Goal: Task Accomplishment & Management: Manage account settings

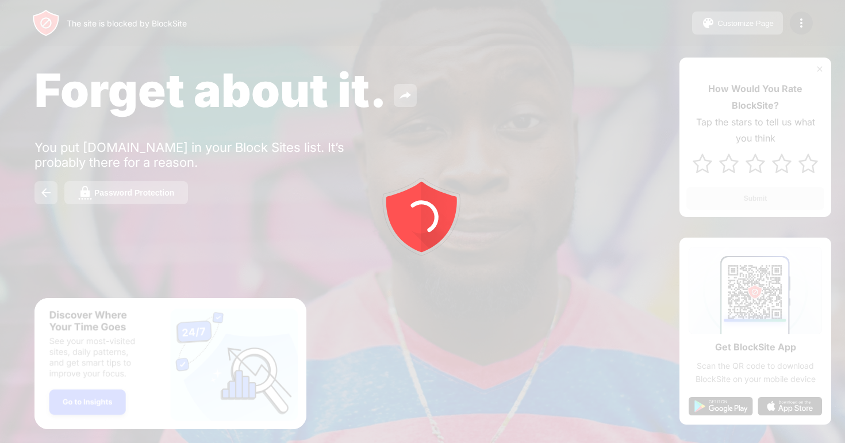
click at [795, 28] on div at bounding box center [422, 221] width 845 height 443
click at [795, 28] on img at bounding box center [801, 23] width 14 height 14
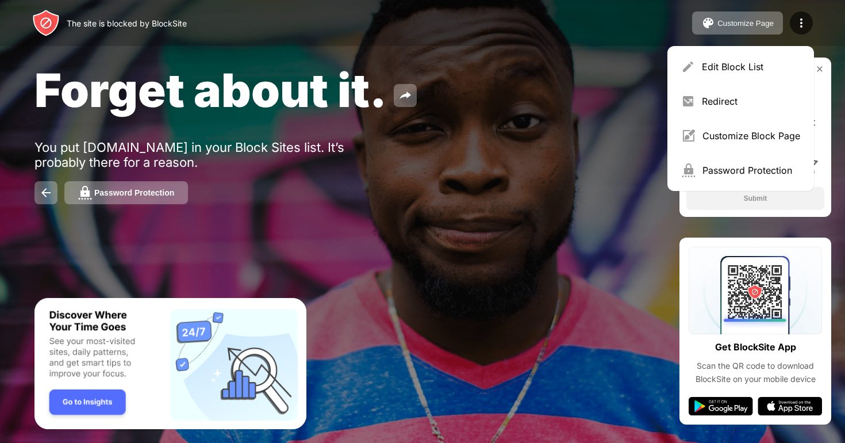
click at [795, 28] on img at bounding box center [801, 23] width 14 height 14
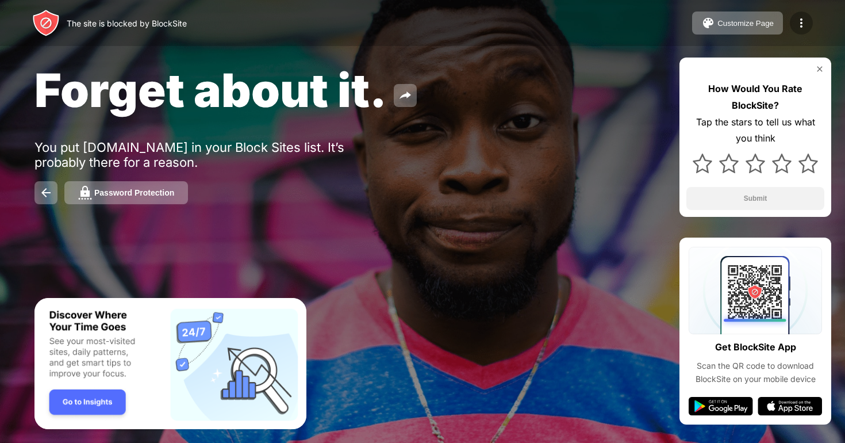
click at [798, 26] on img at bounding box center [801, 23] width 14 height 14
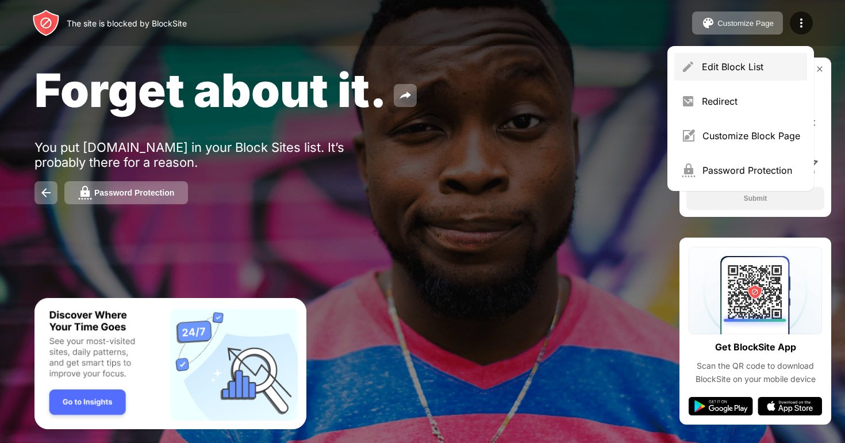
click at [726, 67] on div "Edit Block List" at bounding box center [751, 66] width 98 height 11
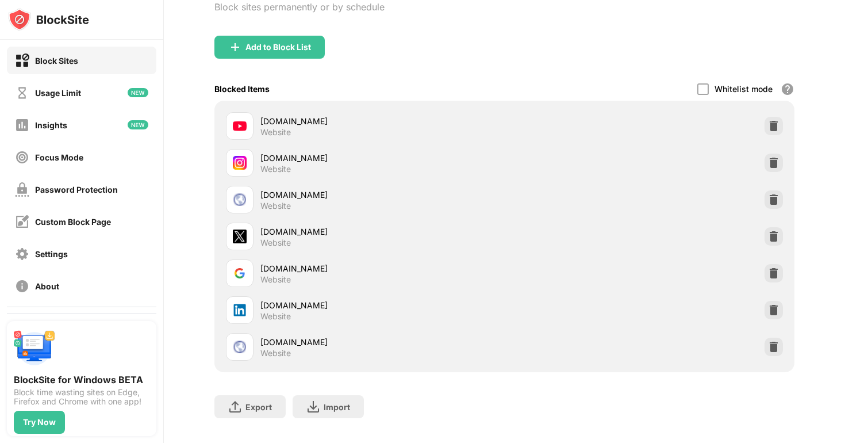
scroll to position [117, 0]
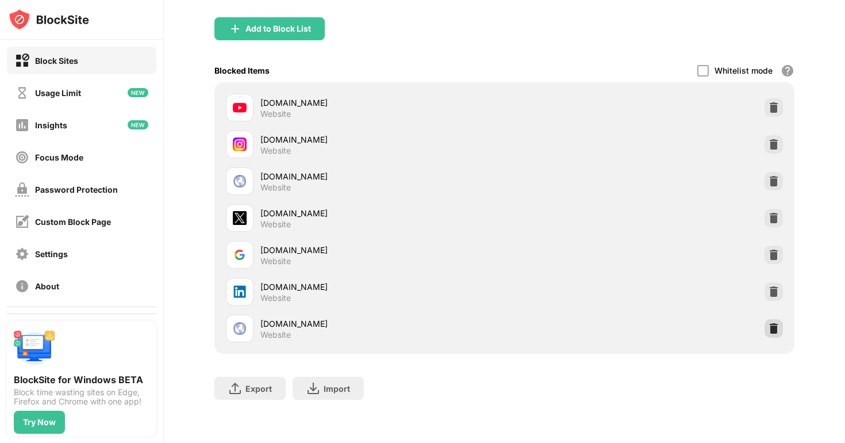
click at [775, 329] on img at bounding box center [773, 327] width 11 height 11
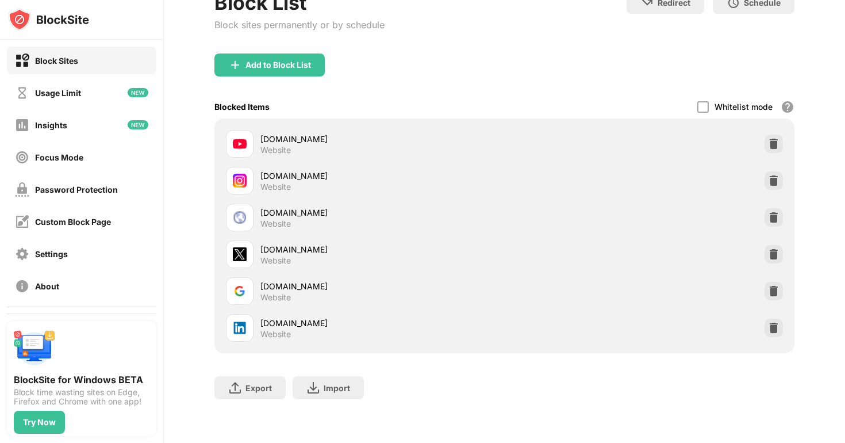
scroll to position [80, 0]
click at [770, 324] on img at bounding box center [773, 327] width 11 height 11
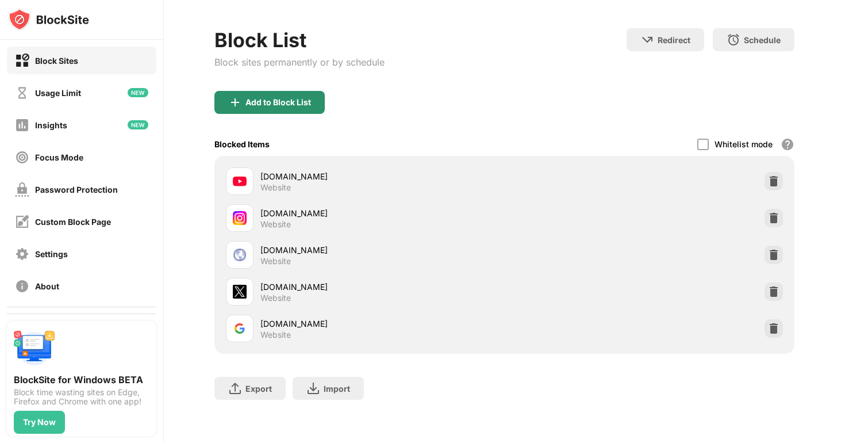
click at [260, 110] on div "Add to Block List" at bounding box center [269, 102] width 110 height 23
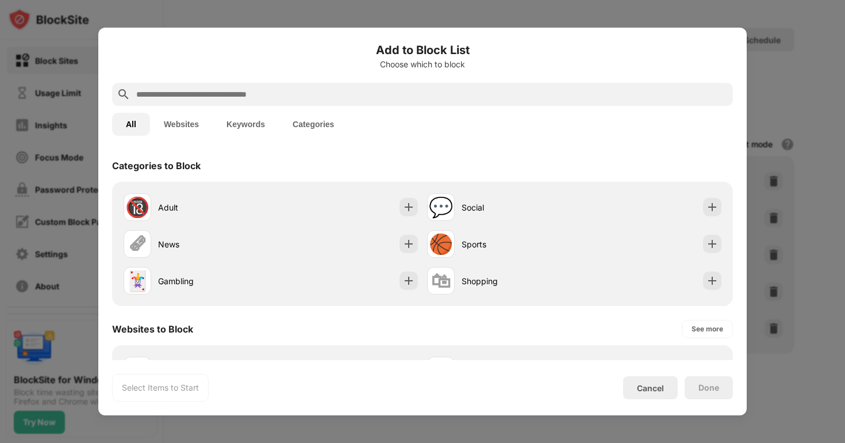
click at [254, 97] on input "text" at bounding box center [431, 94] width 593 height 14
click at [380, 92] on input "text" at bounding box center [431, 94] width 593 height 14
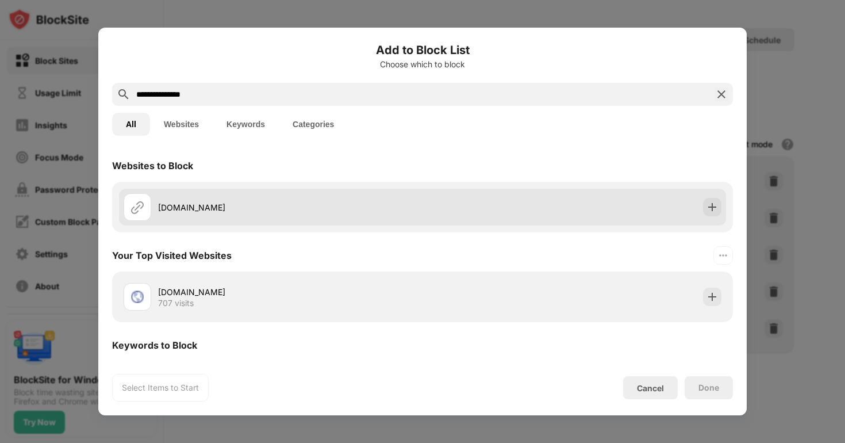
type input "**********"
click at [243, 210] on div "[DOMAIN_NAME]" at bounding box center [290, 207] width 264 height 12
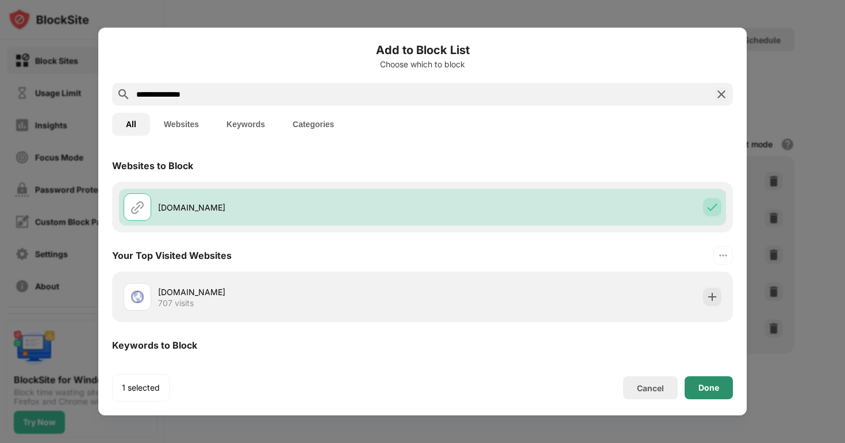
click at [704, 390] on div "Done" at bounding box center [708, 387] width 21 height 9
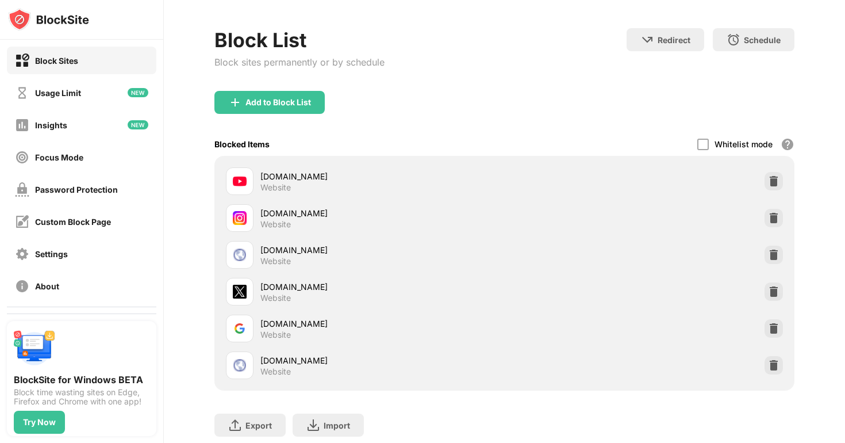
scroll to position [80, 0]
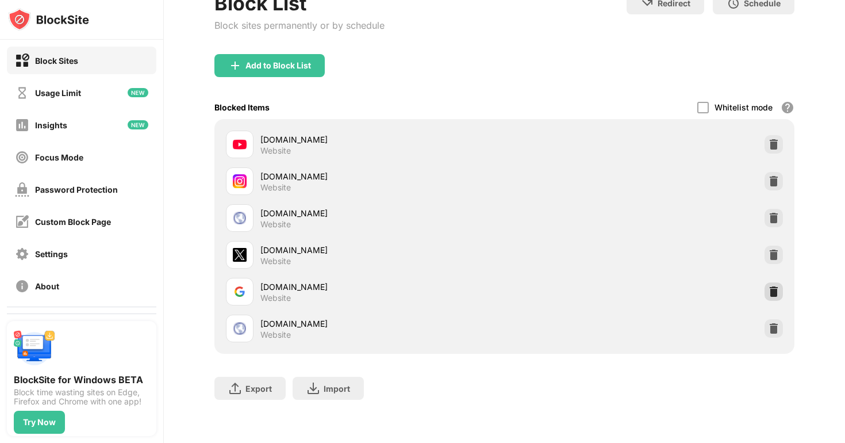
click at [772, 296] on img at bounding box center [773, 291] width 11 height 11
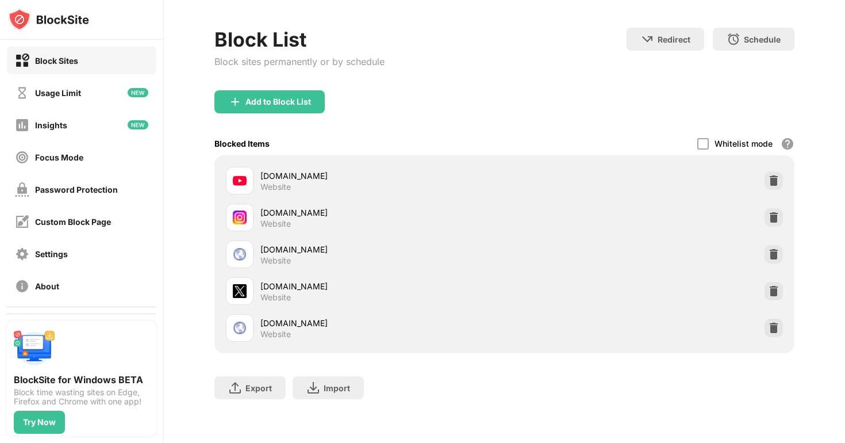
scroll to position [44, 0]
click at [254, 107] on div "Add to Block List" at bounding box center [269, 102] width 110 height 23
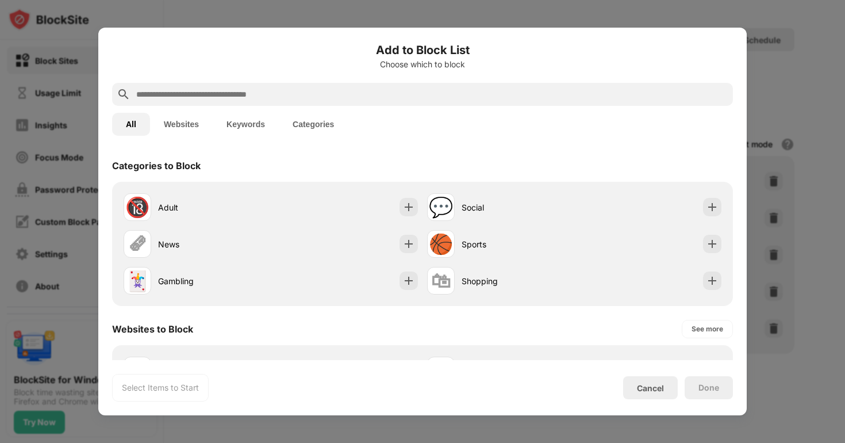
click at [217, 89] on input "text" at bounding box center [431, 94] width 593 height 14
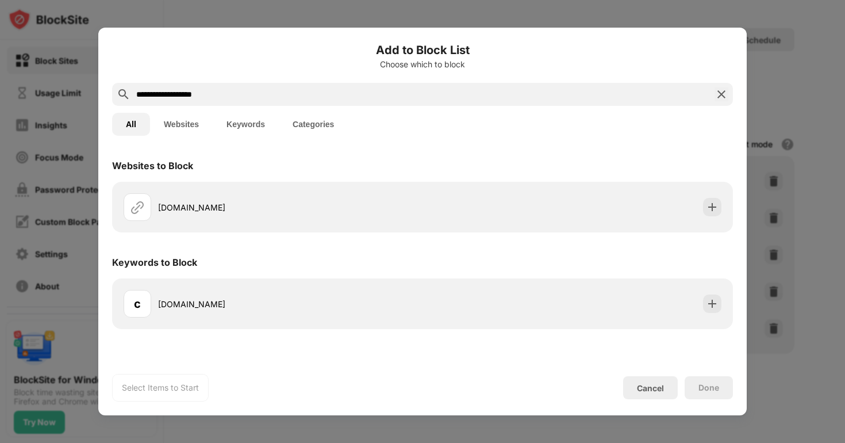
type input "**********"
click at [202, 210] on div "[DOMAIN_NAME]" at bounding box center [290, 207] width 264 height 12
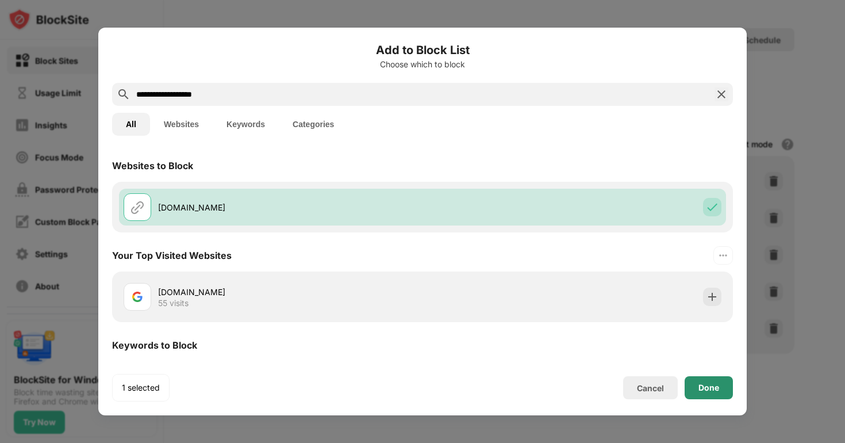
click at [711, 382] on div "Done" at bounding box center [709, 387] width 48 height 23
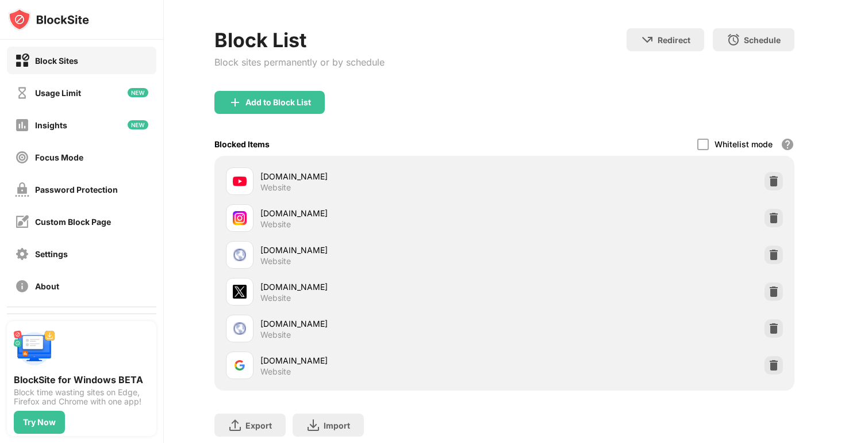
scroll to position [80, 0]
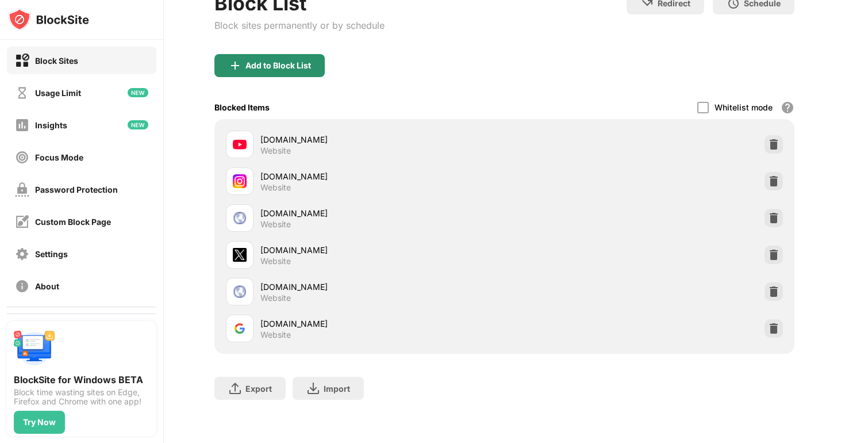
click at [284, 66] on div "Add to Block List" at bounding box center [278, 65] width 66 height 9
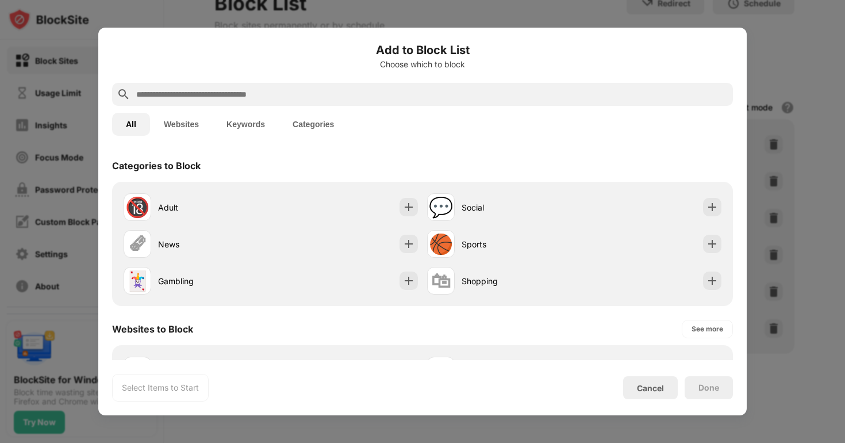
click at [212, 92] on input "text" at bounding box center [431, 94] width 593 height 14
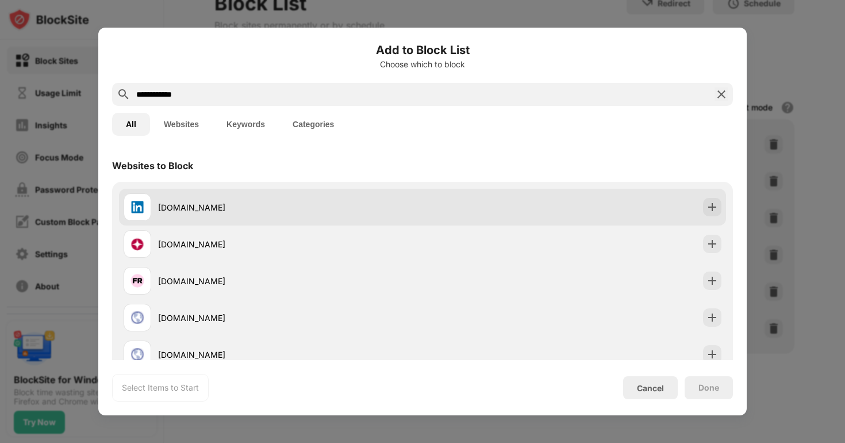
type input "**********"
click at [170, 189] on div "[DOMAIN_NAME]" at bounding box center [422, 207] width 607 height 37
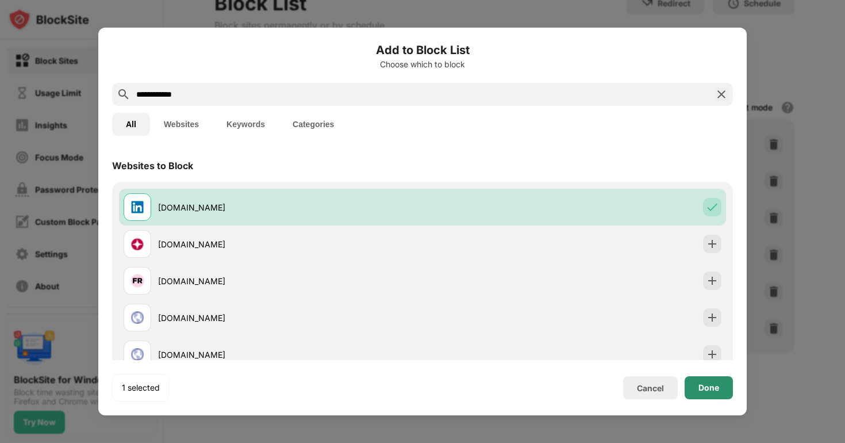
click at [701, 381] on div "Done" at bounding box center [709, 387] width 48 height 23
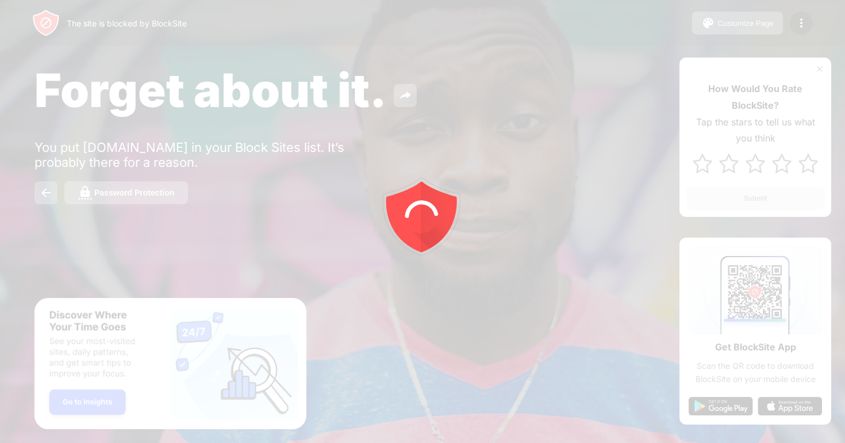
click at [798, 23] on div at bounding box center [422, 221] width 845 height 443
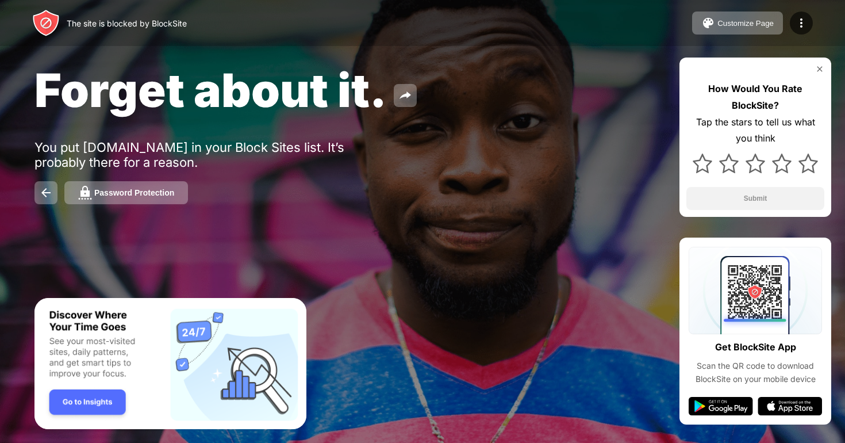
click at [798, 23] on img at bounding box center [801, 23] width 14 height 14
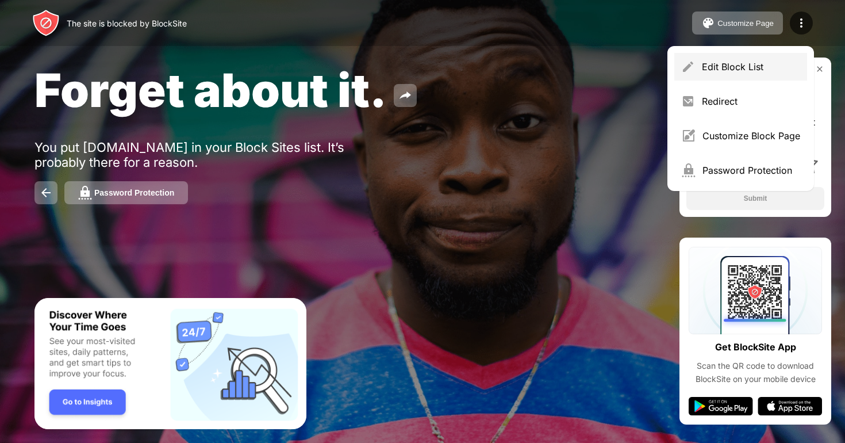
click at [737, 63] on div "Edit Block List" at bounding box center [751, 66] width 98 height 11
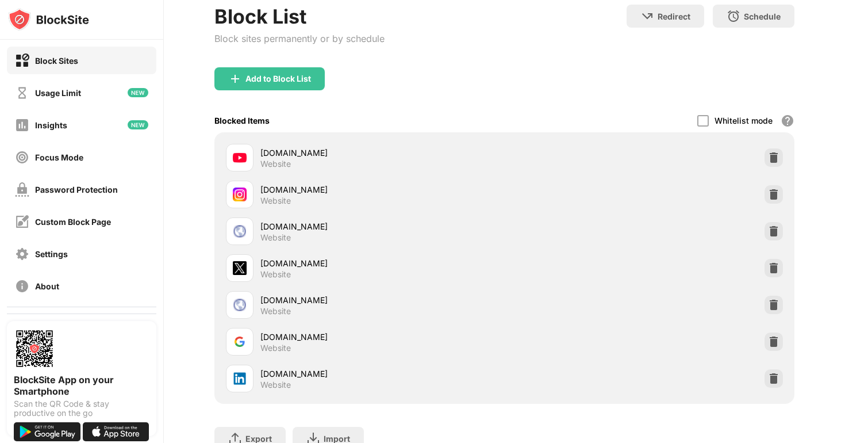
scroll to position [72, 0]
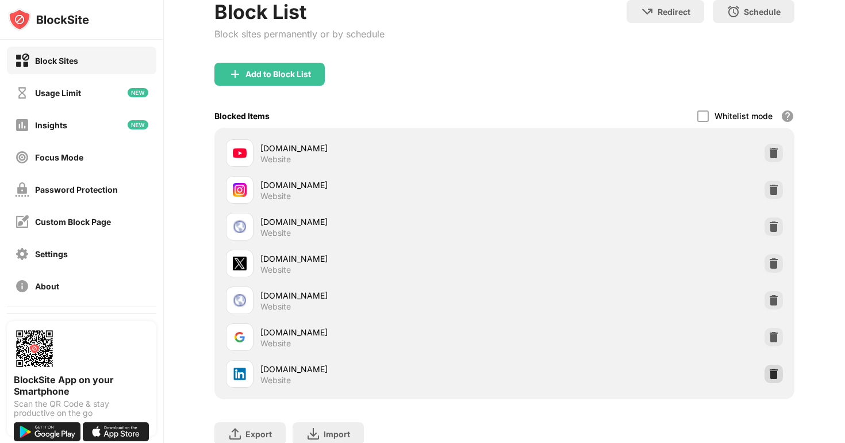
click at [769, 369] on img at bounding box center [773, 373] width 11 height 11
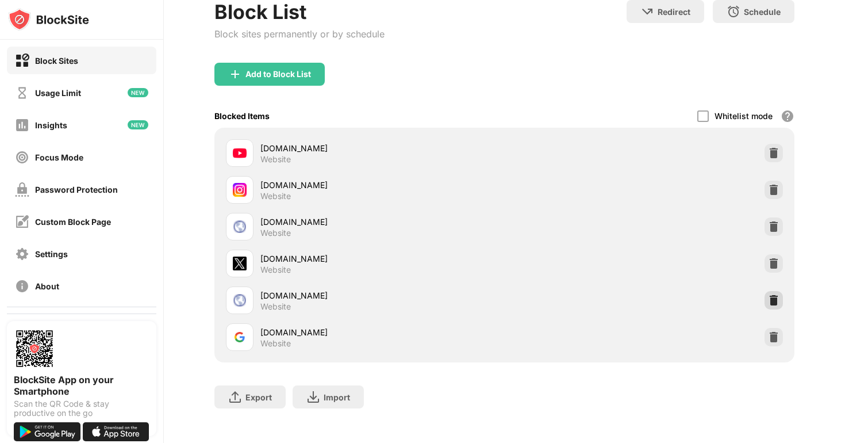
click at [766, 294] on div at bounding box center [773, 300] width 18 height 18
